Goal: Information Seeking & Learning: Learn about a topic

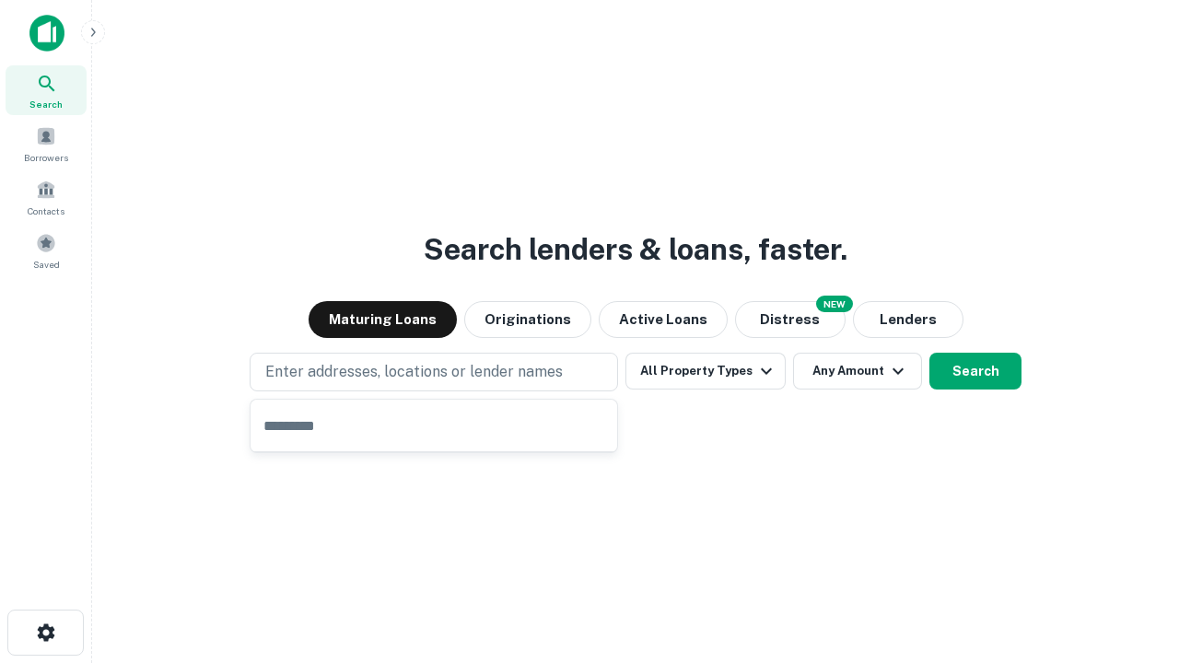
type input "**********"
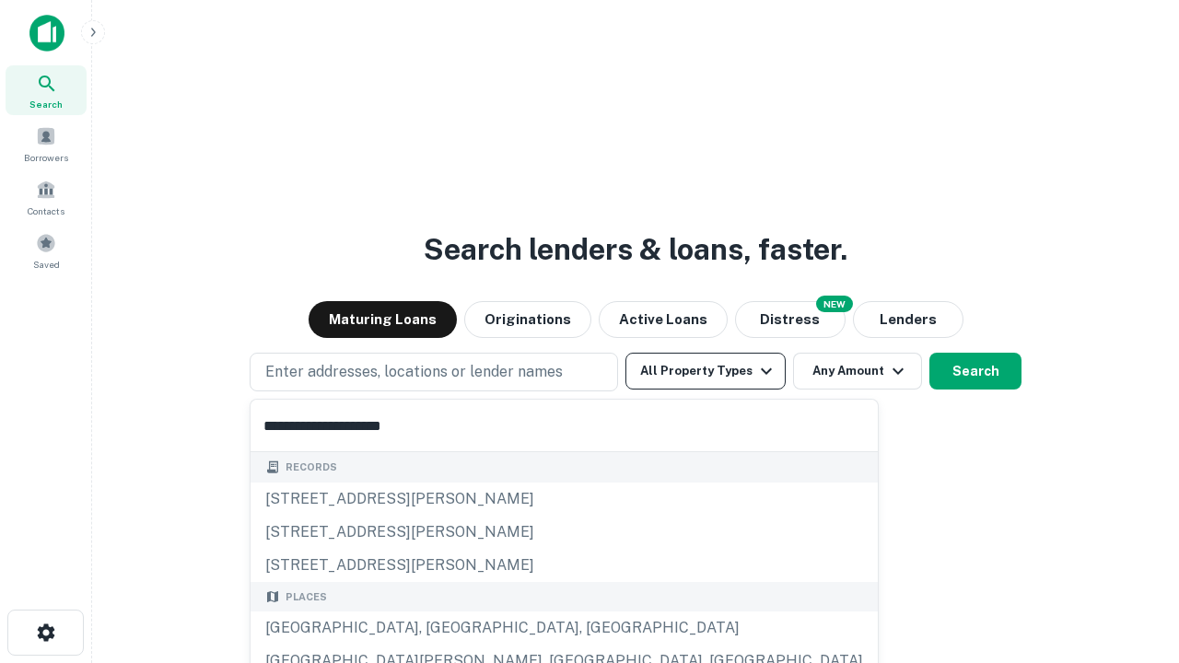
click at [440, 628] on div "[GEOGRAPHIC_DATA], [GEOGRAPHIC_DATA], [GEOGRAPHIC_DATA]" at bounding box center [563, 628] width 627 height 33
click at [705, 371] on button "All Property Types" at bounding box center [705, 371] width 160 height 37
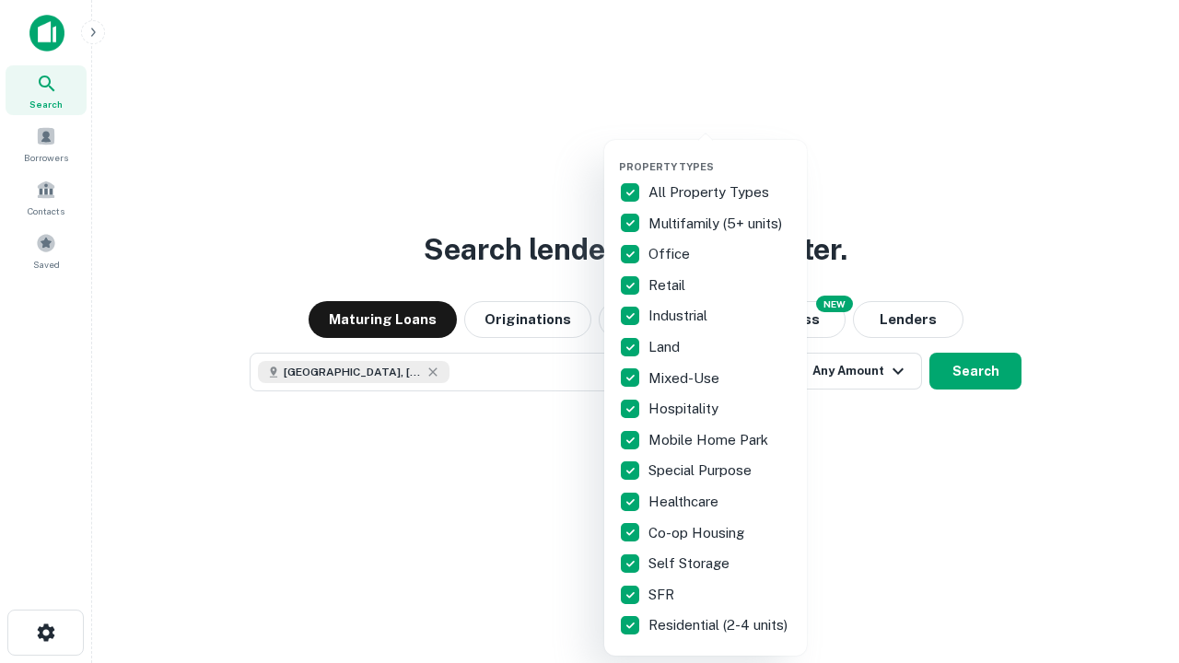
click at [720, 155] on button "button" at bounding box center [720, 155] width 203 height 1
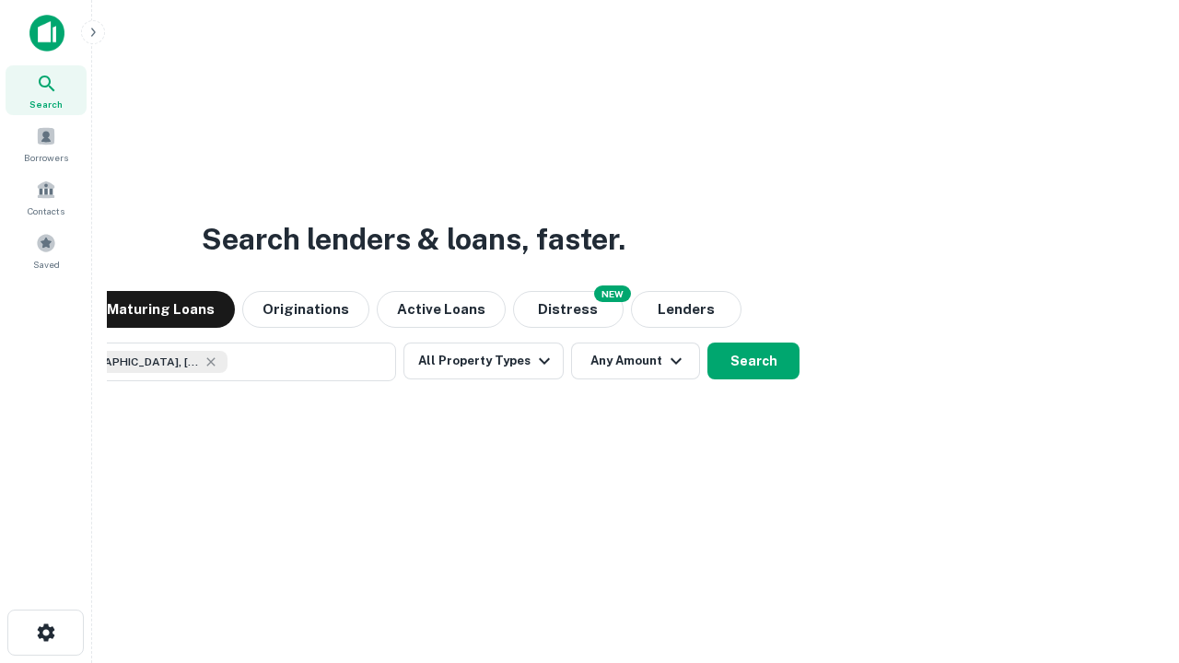
scroll to position [29, 0]
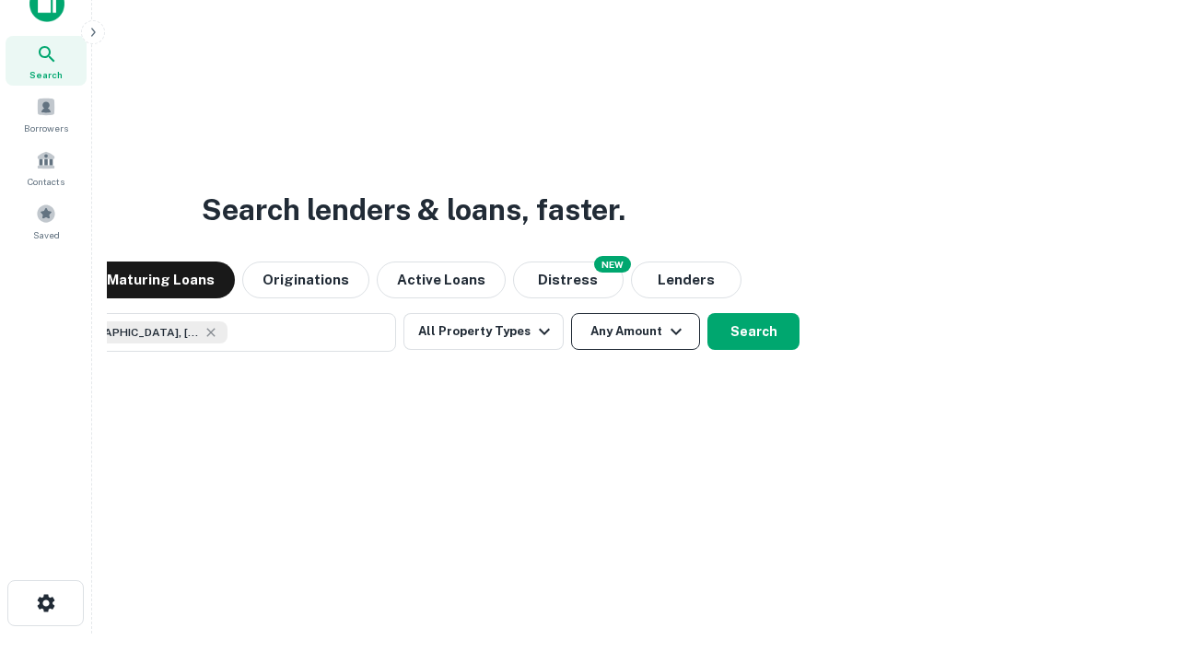
click at [571, 313] on button "Any Amount" at bounding box center [635, 331] width 129 height 37
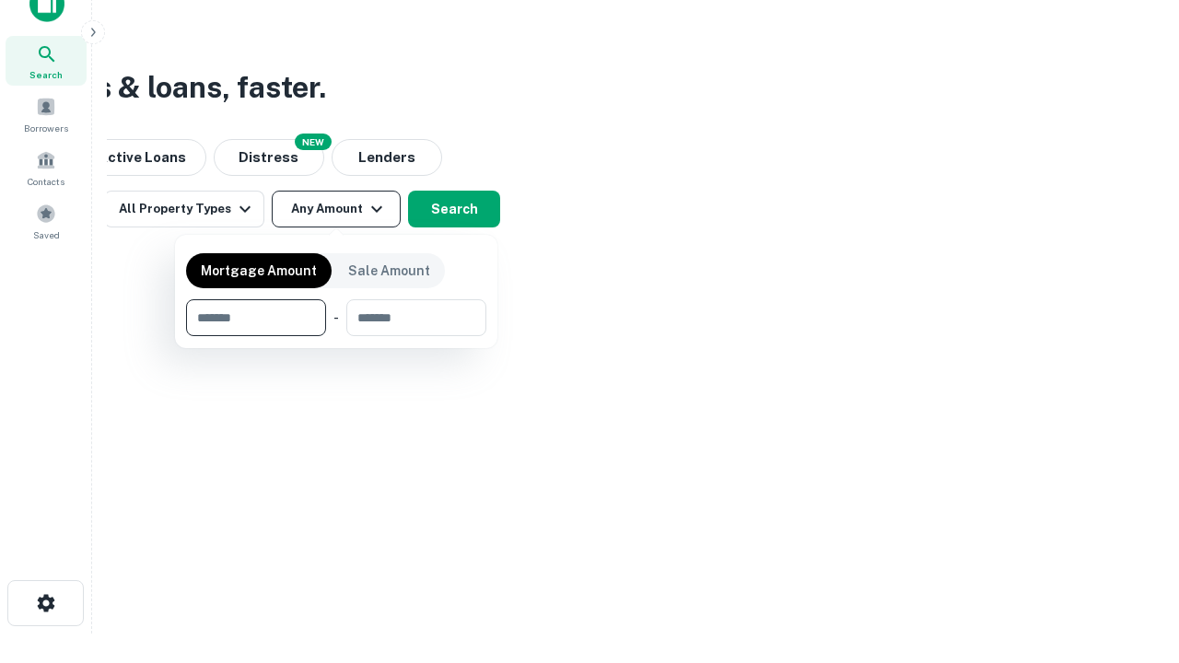
type input "*******"
click at [336, 336] on button "button" at bounding box center [336, 336] width 300 height 1
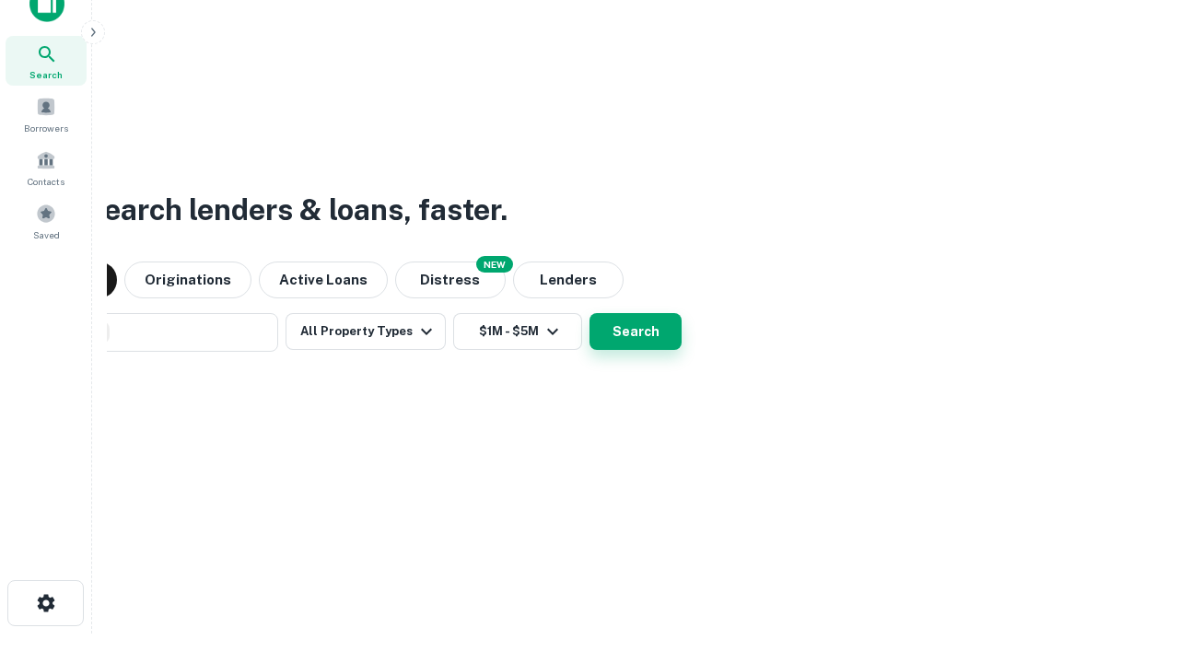
click at [589, 313] on button "Search" at bounding box center [635, 331] width 92 height 37
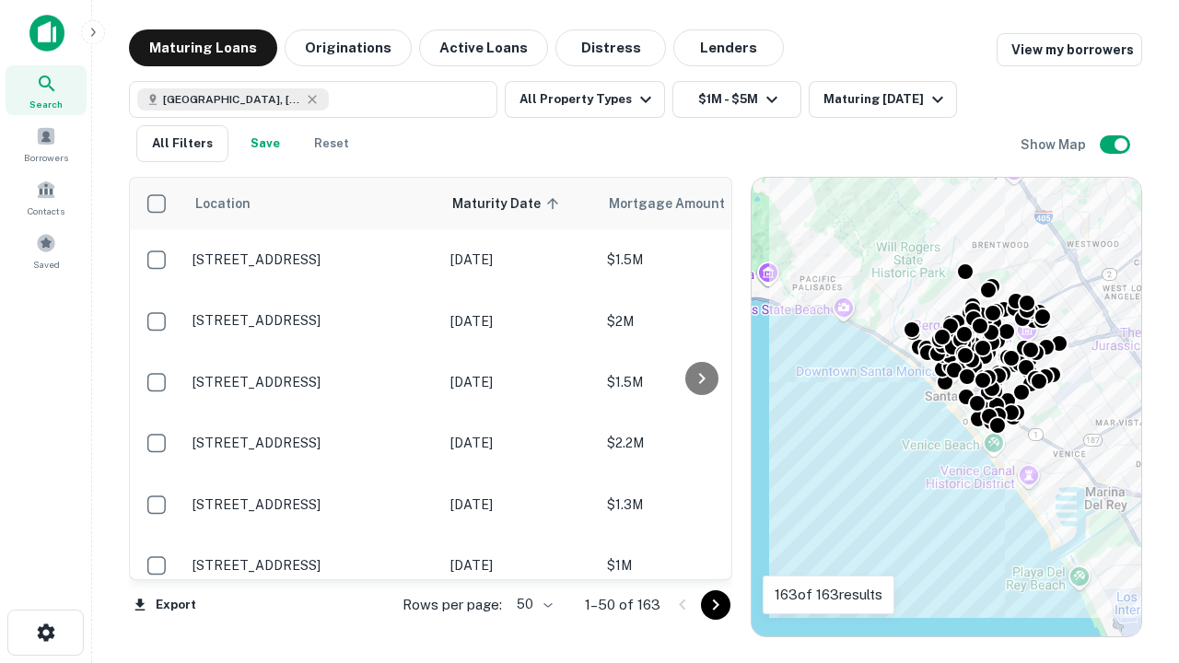
click at [531, 604] on body "Search Borrowers Contacts Saved Maturing Loans Originations Active Loans Distre…" at bounding box center [589, 331] width 1179 height 663
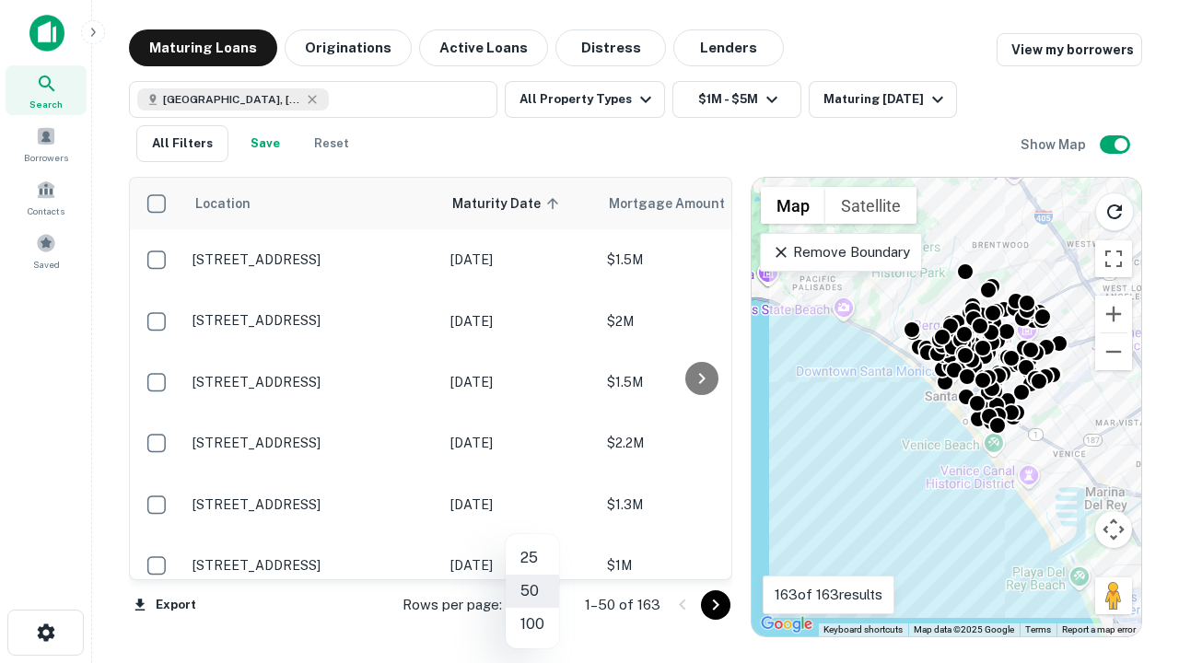
click at [532, 558] on li "25" at bounding box center [532, 558] width 53 height 33
